Goal: Information Seeking & Learning: Learn about a topic

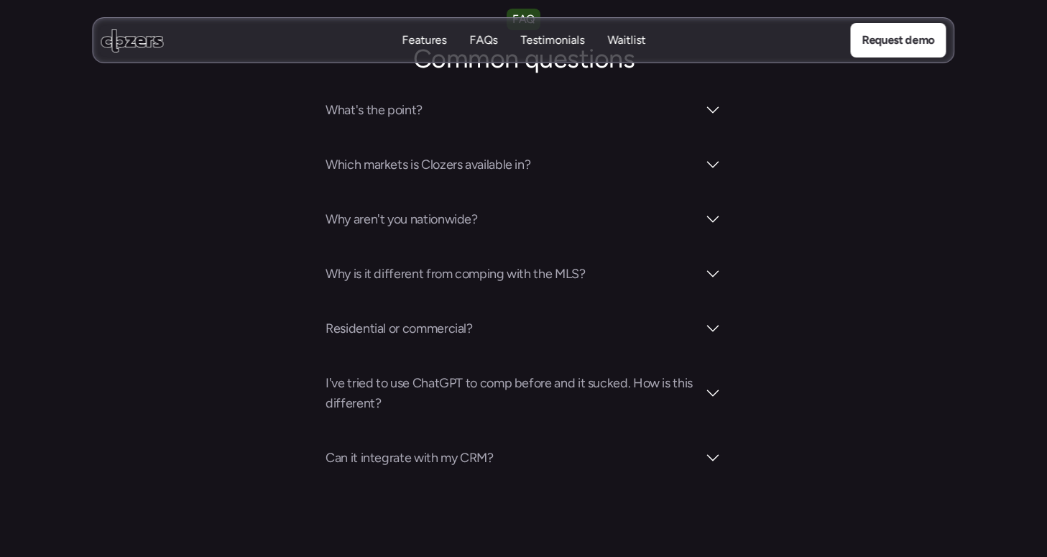
scroll to position [822, 0]
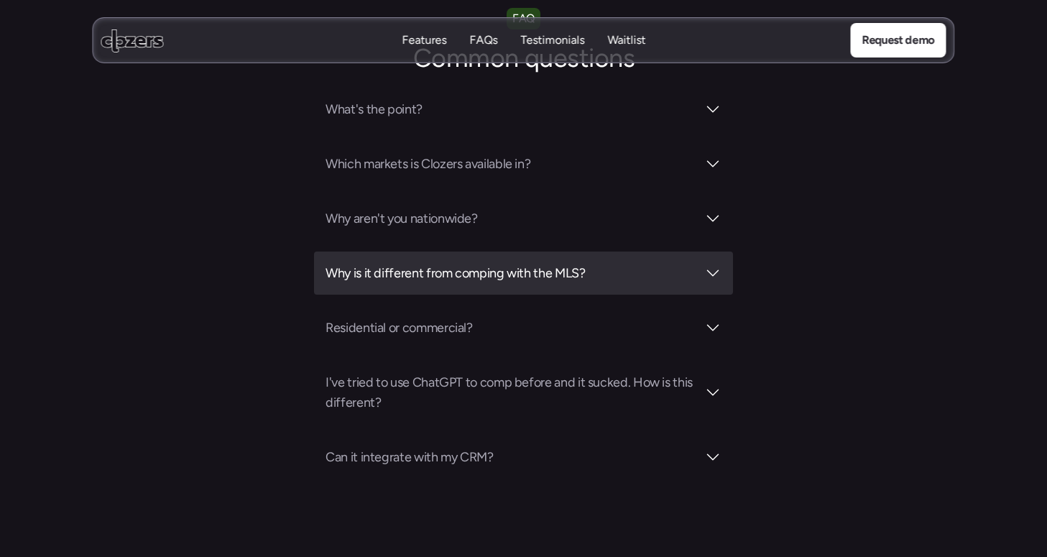
click at [711, 279] on div at bounding box center [712, 272] width 17 height 17
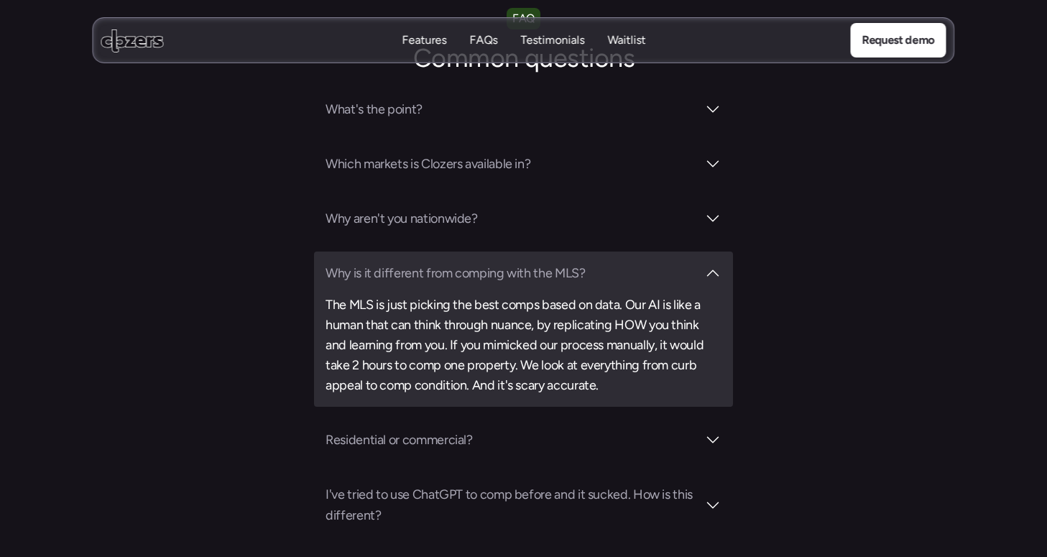
click at [710, 279] on div at bounding box center [712, 272] width 17 height 17
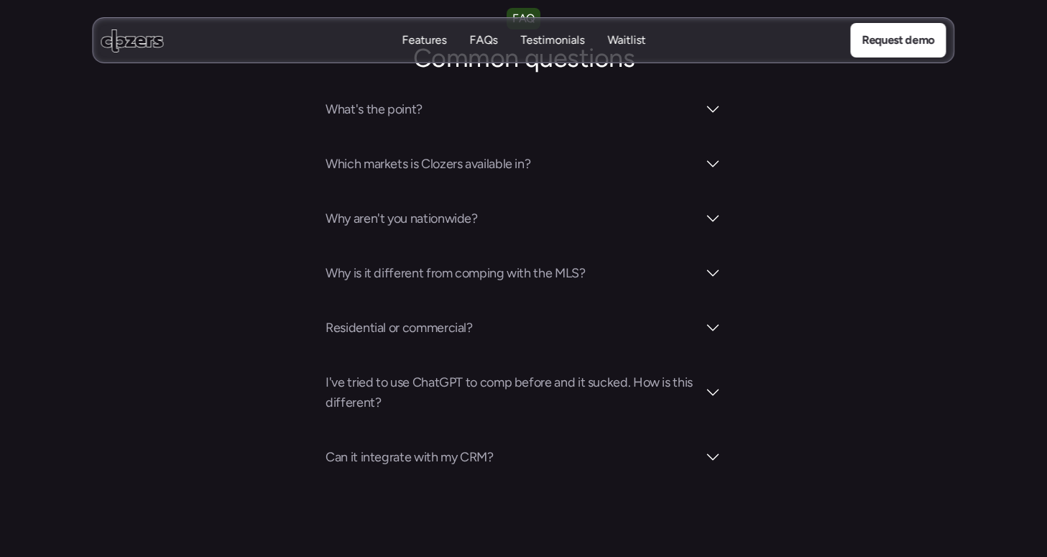
click at [785, 300] on section "FAQ Common questions What's the point? Which markets is Clozers available in? W…" at bounding box center [523, 243] width 1047 height 470
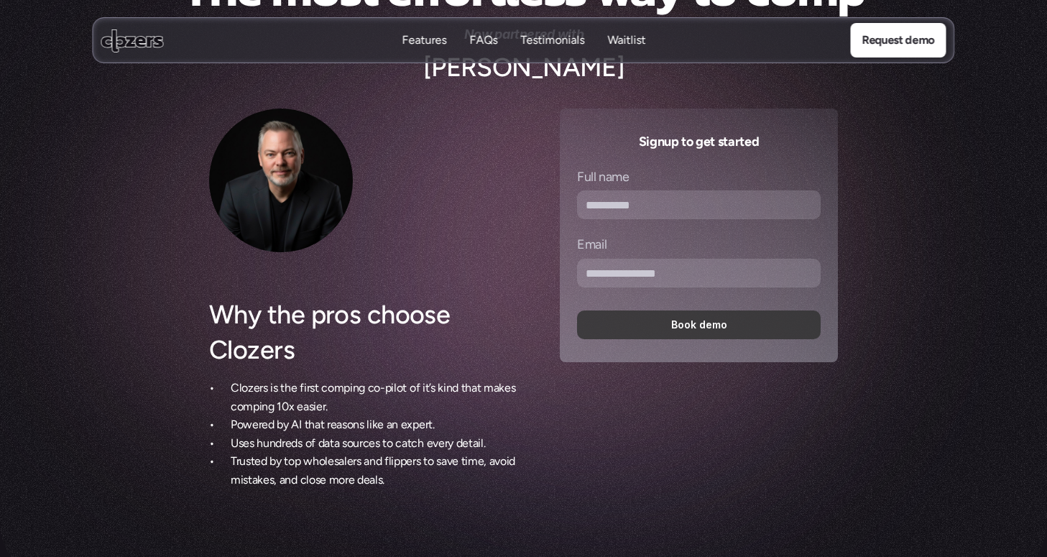
scroll to position [0, 0]
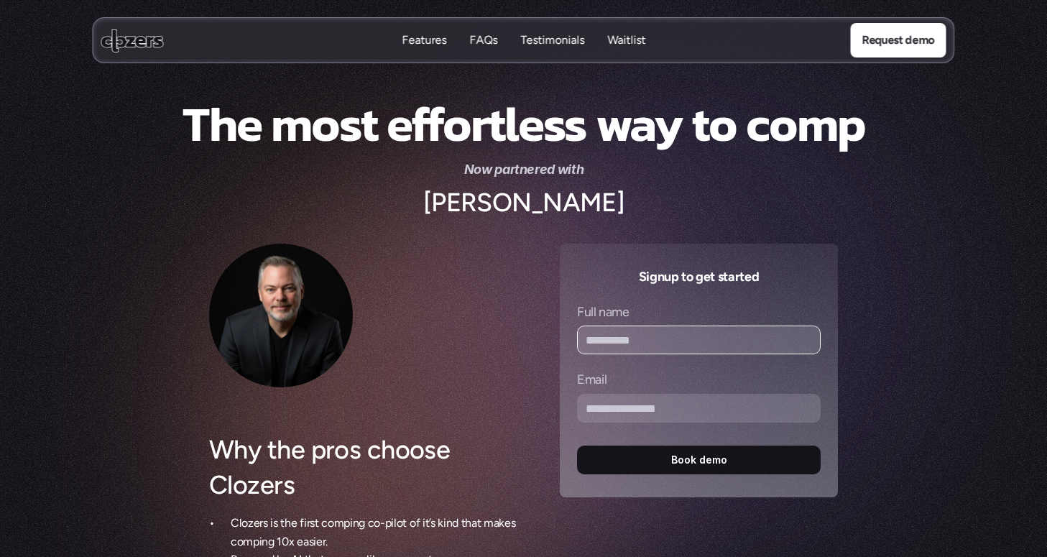
click at [617, 340] on input "Full name" at bounding box center [699, 339] width 244 height 29
click at [620, 268] on h3 "Signup to get started" at bounding box center [699, 276] width 244 height 20
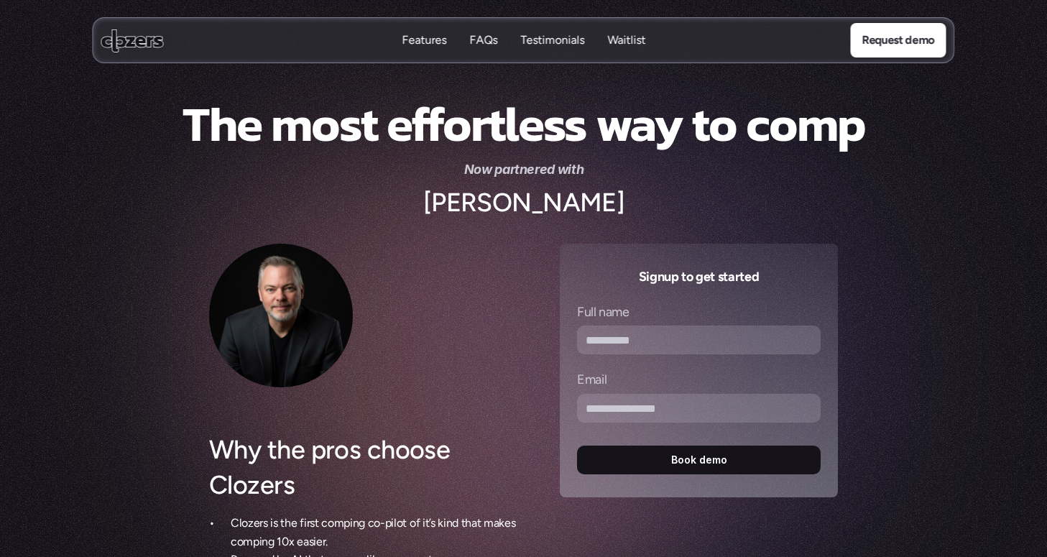
click at [478, 39] on p "FAQs" at bounding box center [483, 40] width 28 height 16
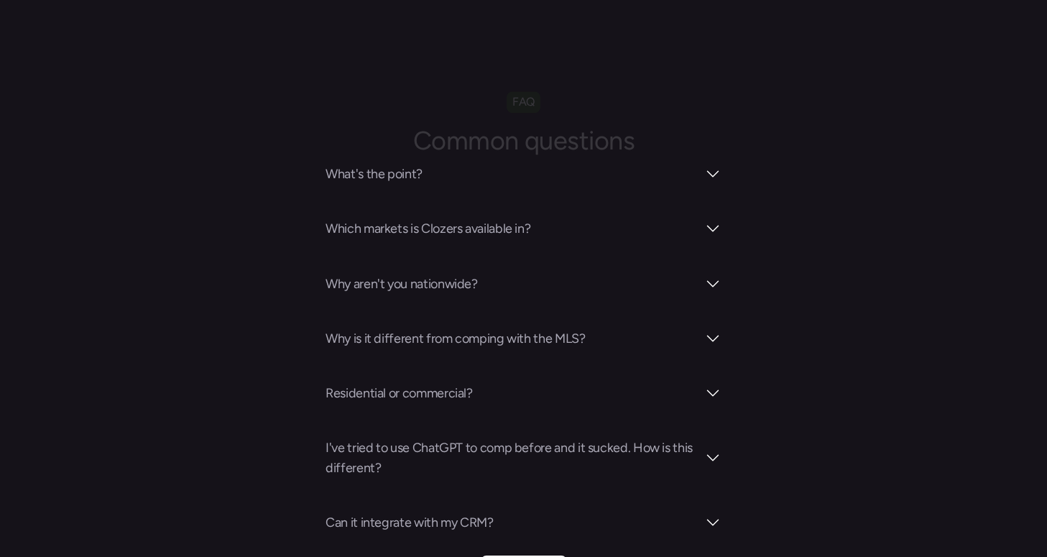
scroll to position [5017, 0]
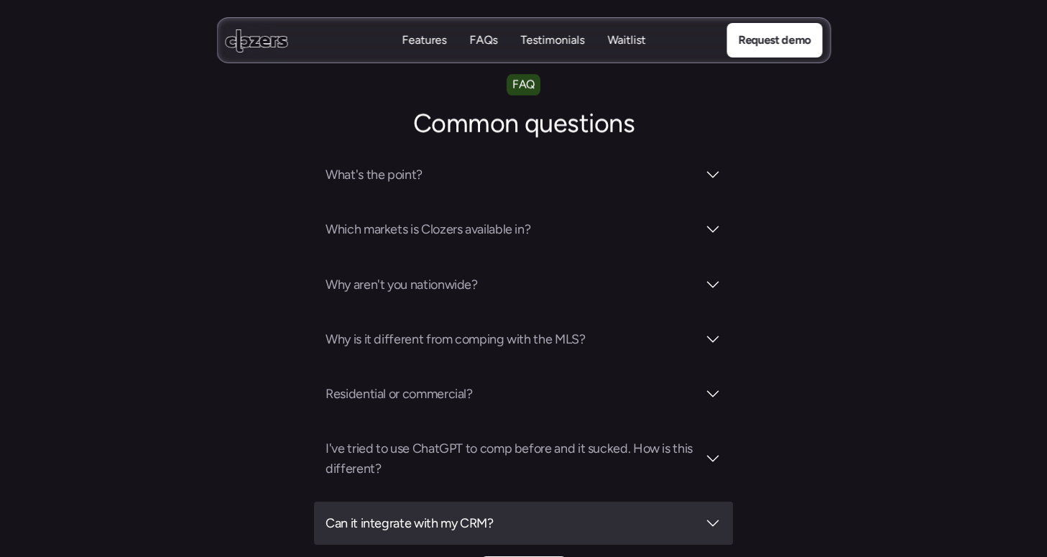
click at [506, 501] on div "Can it integrate with my CRM?" at bounding box center [523, 522] width 419 height 43
click at [506, 501] on div "Can it integrate with my CRM? Yes. It integrates directly with High Level or wi…" at bounding box center [523, 548] width 419 height 95
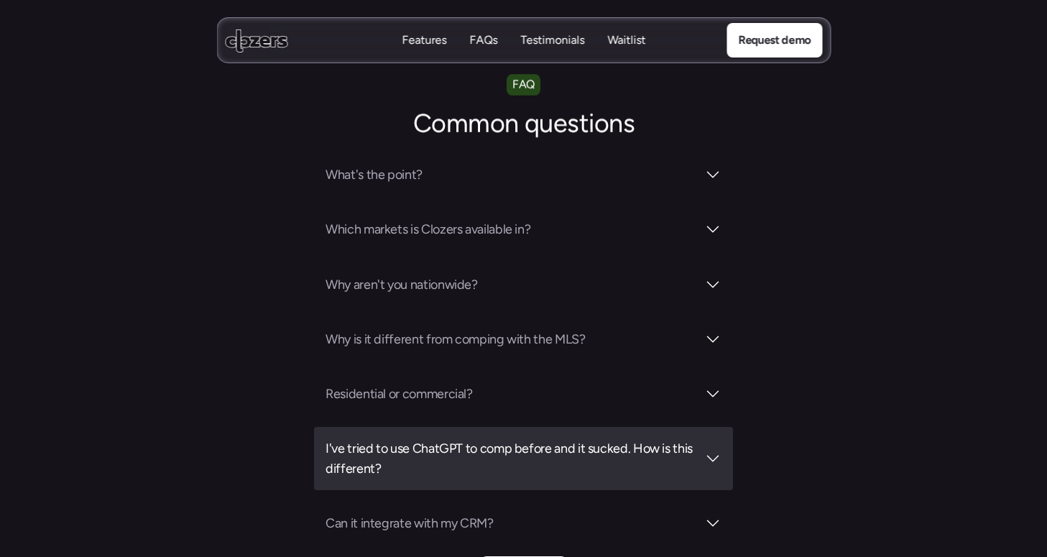
click at [519, 438] on h3 "I've tried to use ChatGPT to comp before and it sucked. How is this different?" at bounding box center [510, 458] width 371 height 40
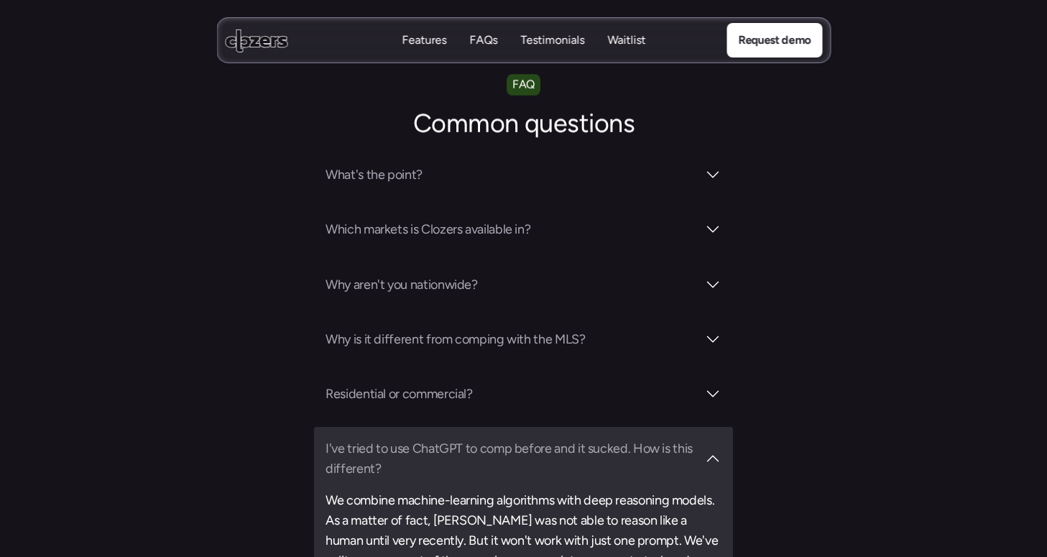
click at [519, 438] on h3 "I've tried to use ChatGPT to comp before and it sucked. How is this different?" at bounding box center [510, 458] width 371 height 40
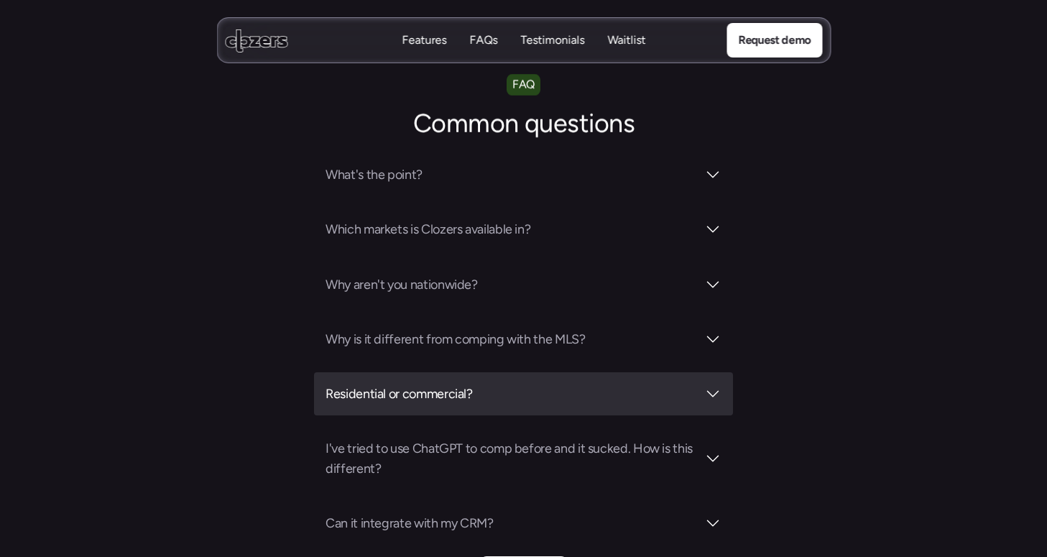
click at [490, 384] on h3 "Residential or commercial?" at bounding box center [510, 394] width 371 height 20
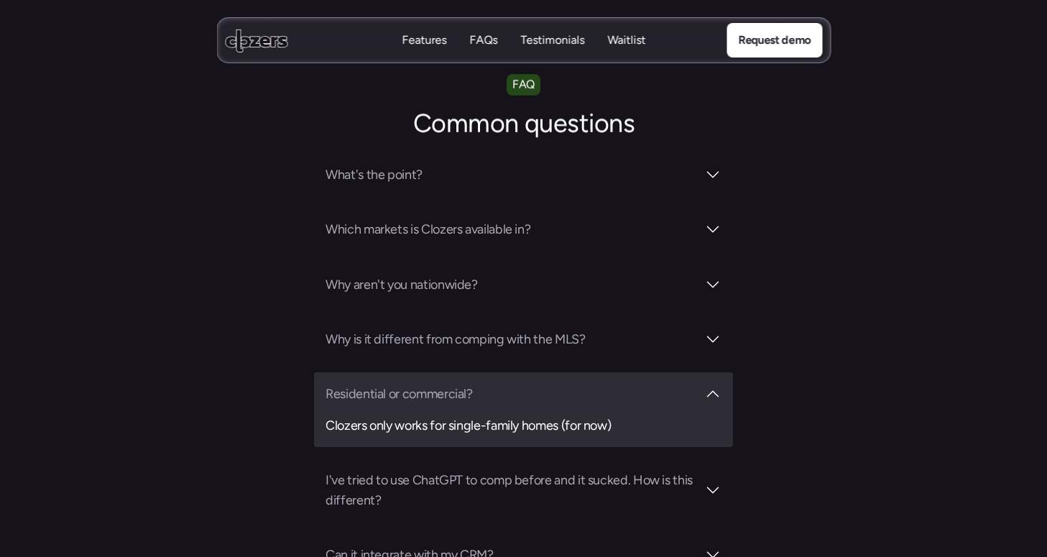
click at [490, 384] on h3 "Residential or commercial?" at bounding box center [510, 394] width 371 height 20
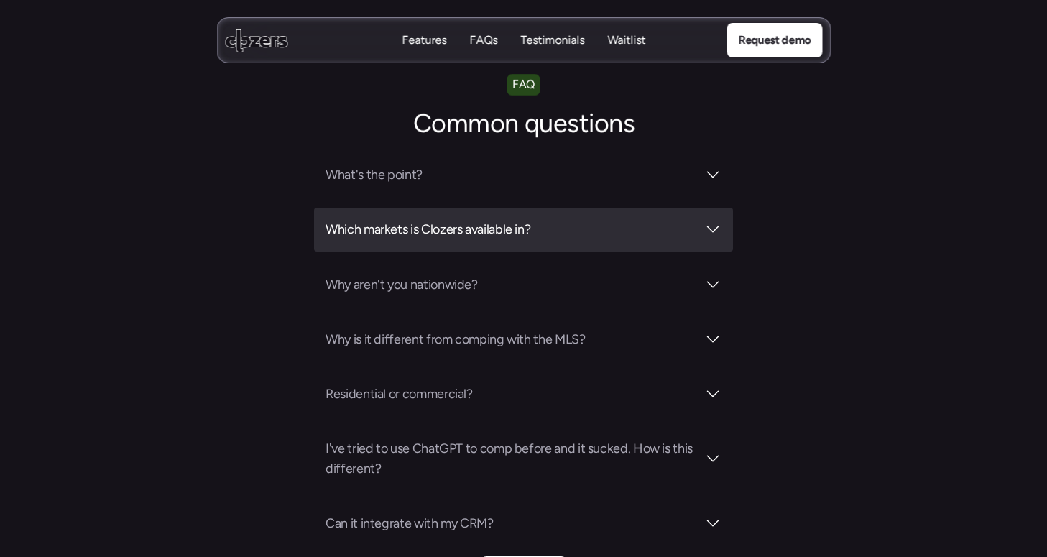
click at [527, 219] on h3 "Which markets is Clozers available in?" at bounding box center [510, 229] width 371 height 20
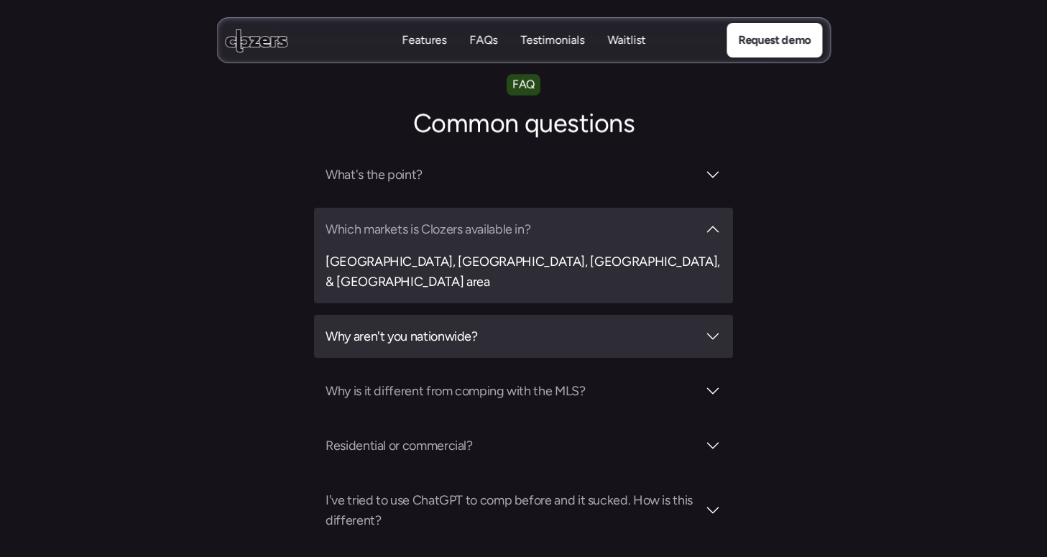
click at [517, 326] on h3 "Why aren't you nationwide?" at bounding box center [510, 336] width 371 height 20
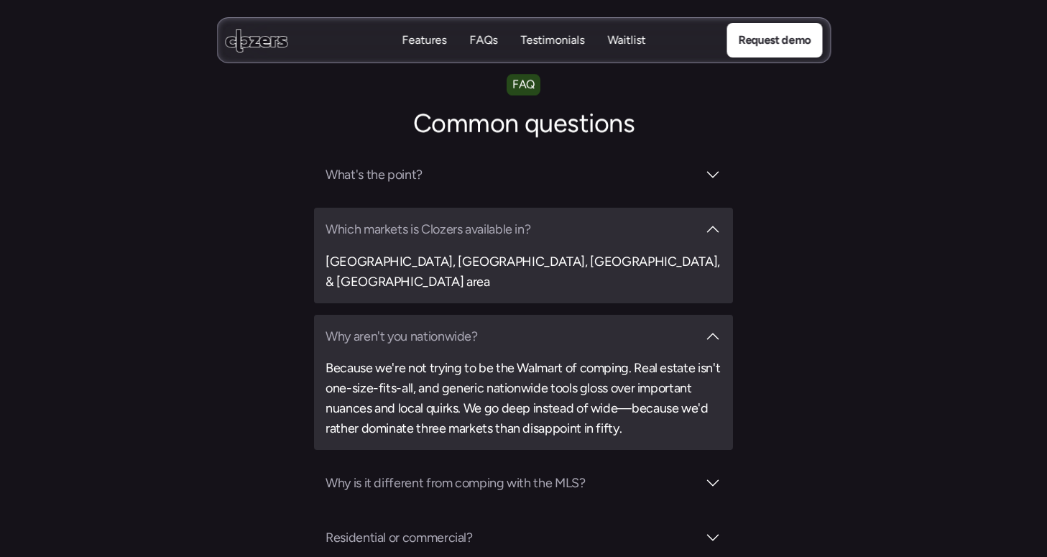
click at [496, 326] on h3 "Why aren't you nationwide?" at bounding box center [510, 336] width 371 height 20
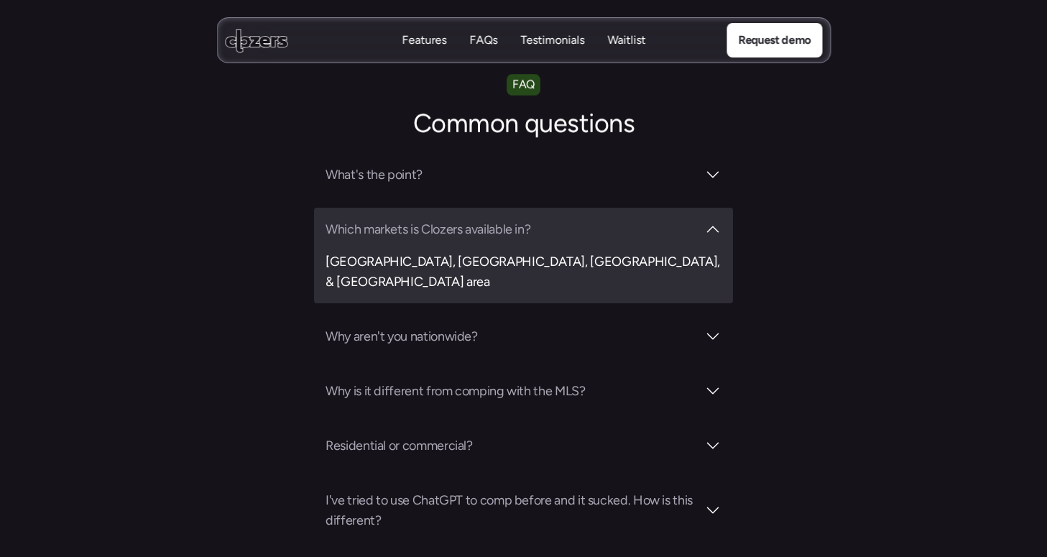
click at [503, 219] on h3 "Which markets is Clozers available in?" at bounding box center [510, 229] width 371 height 20
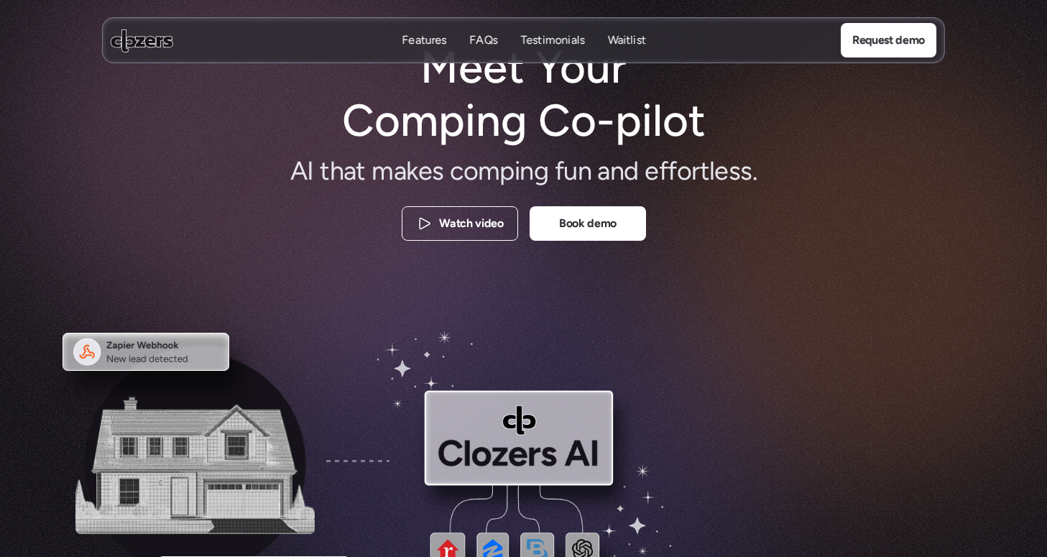
scroll to position [0, 0]
